Goal: Use online tool/utility: Use online tool/utility

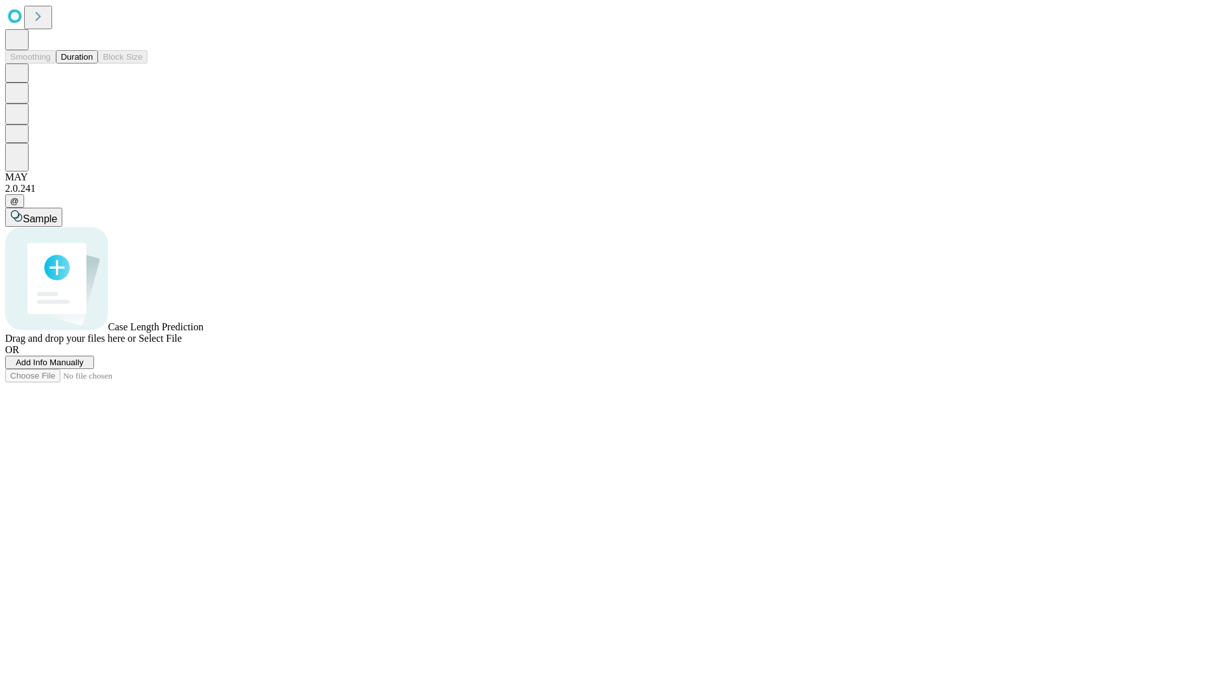
click at [93, 64] on button "Duration" at bounding box center [77, 56] width 42 height 13
click at [57, 213] on span "Sample" at bounding box center [40, 218] width 34 height 11
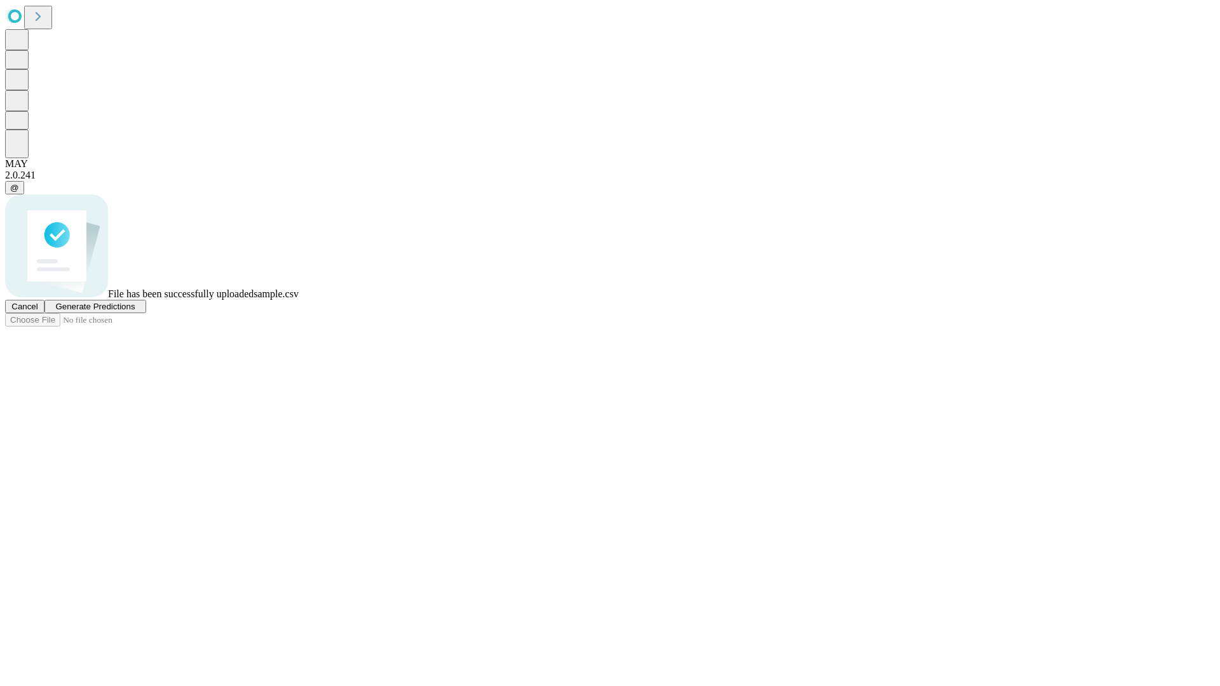
click at [135, 311] on span "Generate Predictions" at bounding box center [94, 307] width 79 height 10
